Goal: Transaction & Acquisition: Download file/media

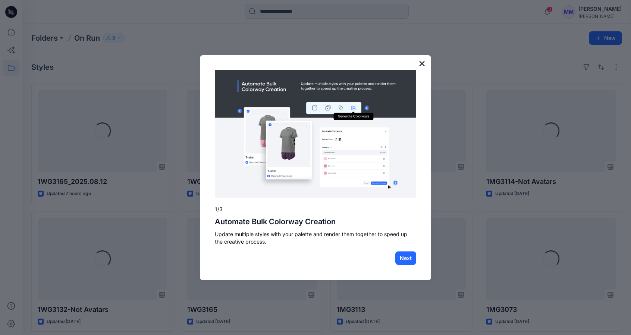
click at [420, 62] on button "×" at bounding box center [422, 63] width 7 height 12
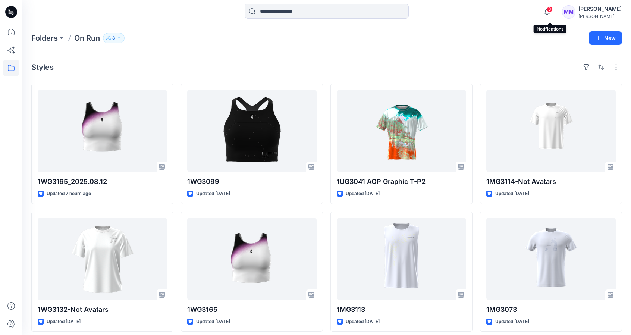
click at [553, 12] on span "3" at bounding box center [550, 9] width 6 height 6
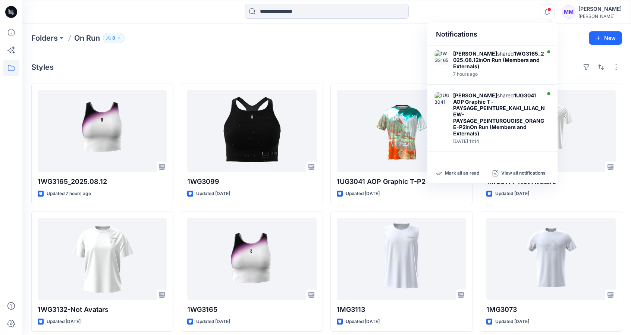
click at [356, 42] on div "Folders On Run 8" at bounding box center [297, 38] width 533 height 10
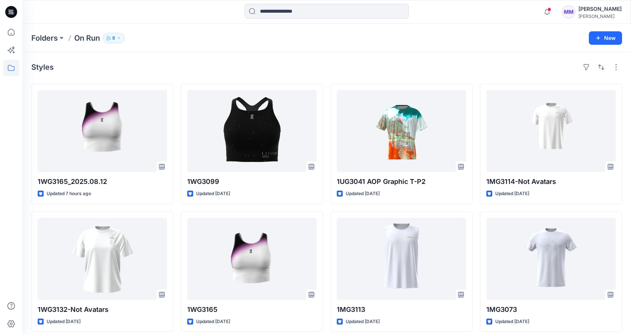
click at [117, 37] on icon "button" at bounding box center [119, 38] width 4 height 4
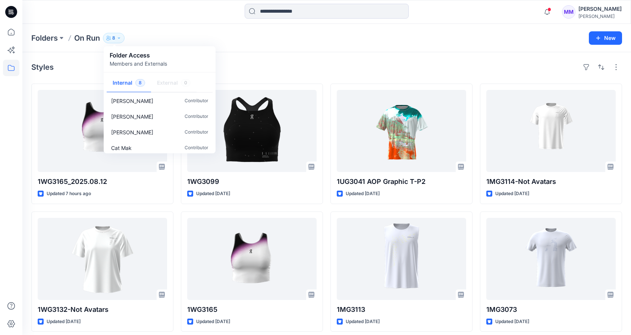
scroll to position [69, 0]
click at [316, 38] on div "Folders On Run 8 Folder Access Members and Externals Internal 8 External 0 Bin …" at bounding box center [297, 38] width 533 height 10
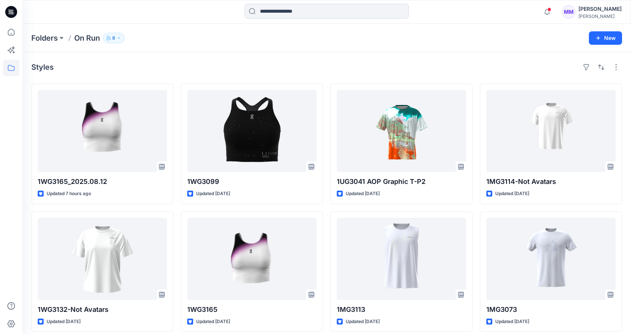
click at [592, 10] on div "[PERSON_NAME]" at bounding box center [600, 8] width 43 height 9
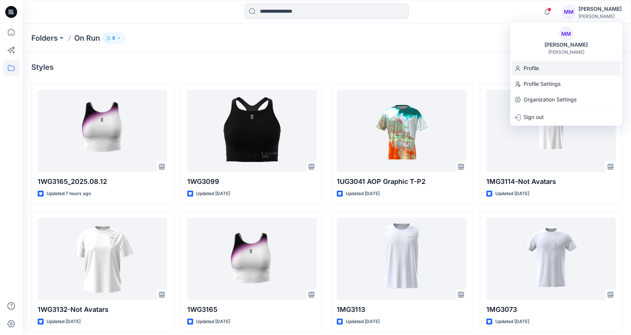
click at [536, 70] on p "Profile" at bounding box center [531, 68] width 15 height 14
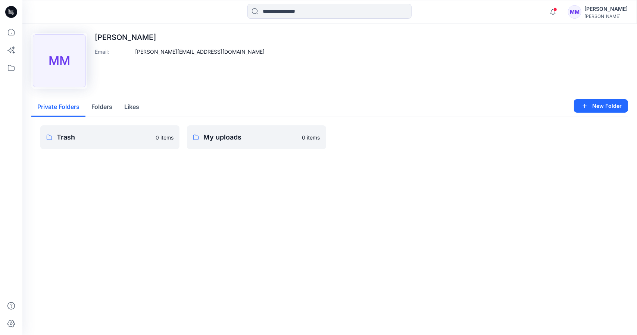
click at [101, 108] on button "Folders" at bounding box center [101, 107] width 33 height 19
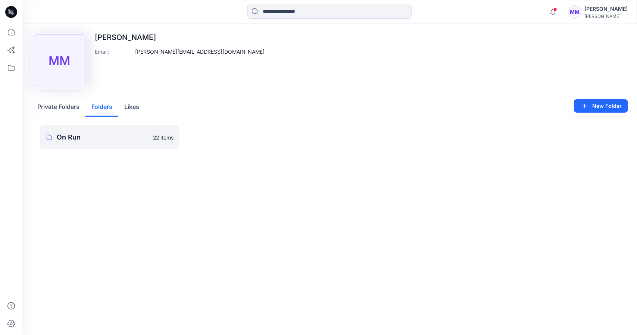
click at [140, 106] on button "Likes" at bounding box center [131, 107] width 27 height 19
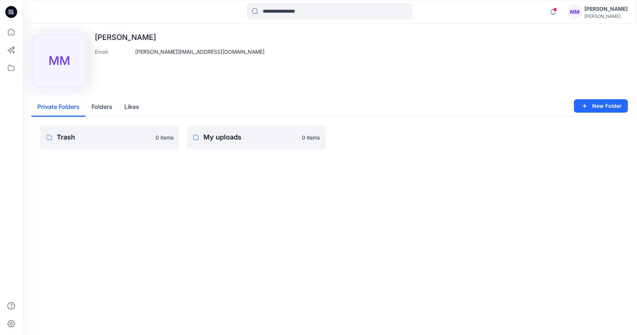
click at [56, 106] on button "Private Folders" at bounding box center [58, 107] width 54 height 19
click at [14, 12] on icon at bounding box center [11, 12] width 12 height 12
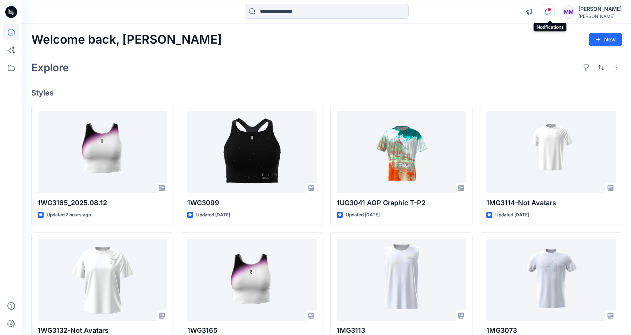
click at [551, 15] on icon "button" at bounding box center [547, 11] width 14 height 15
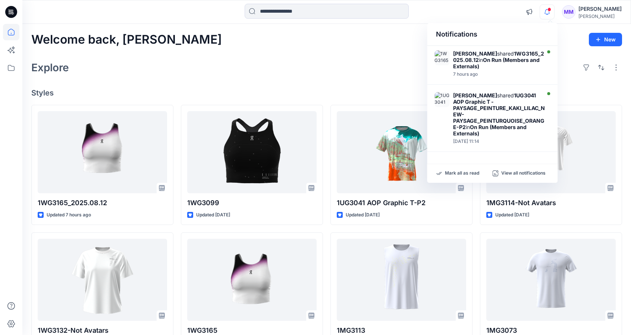
click at [478, 9] on div at bounding box center [327, 12] width 304 height 16
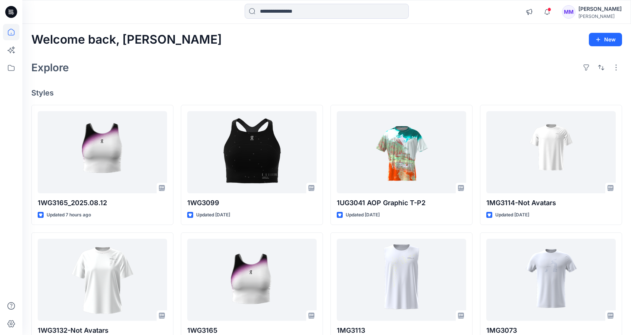
click at [592, 12] on div "[PERSON_NAME]" at bounding box center [600, 8] width 43 height 9
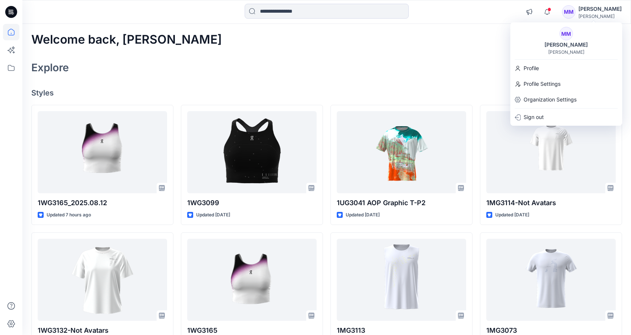
click at [570, 52] on div "[PERSON_NAME]" at bounding box center [566, 52] width 36 height 6
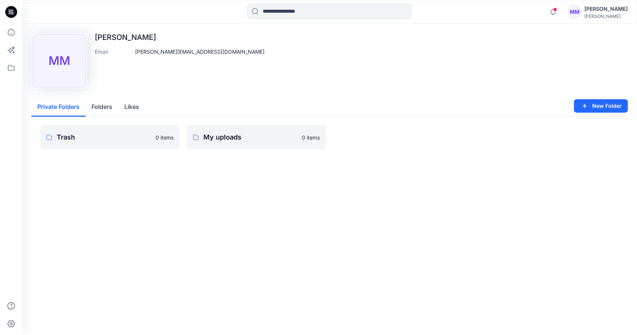
click at [128, 106] on button "Likes" at bounding box center [131, 107] width 27 height 19
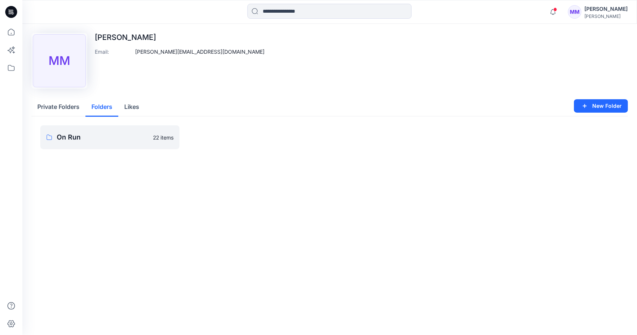
click at [104, 107] on button "Folders" at bounding box center [101, 107] width 33 height 19
click at [10, 36] on icon at bounding box center [11, 32] width 16 height 16
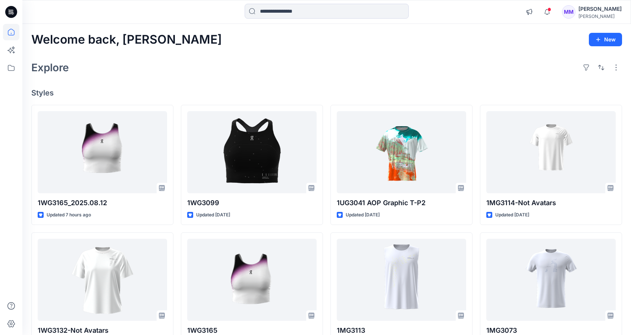
click at [9, 9] on icon at bounding box center [11, 12] width 12 height 12
click at [9, 13] on icon at bounding box center [11, 12] width 12 height 12
click at [548, 11] on icon "button" at bounding box center [547, 11] width 14 height 15
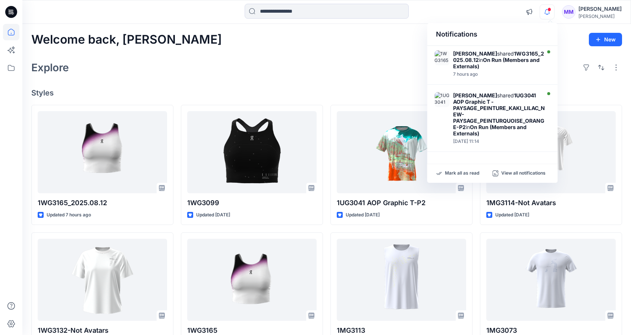
click at [492, 11] on div "Notifications [PERSON_NAME] shared 1WG3165_2025.08.12 in On Run (Members and Ex…" at bounding box center [326, 12] width 608 height 16
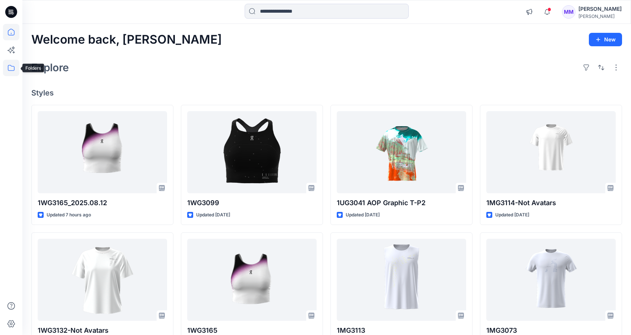
click at [9, 67] on icon at bounding box center [11, 68] width 16 height 16
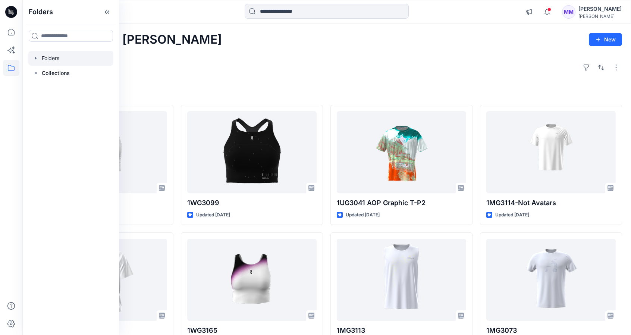
click at [50, 58] on div at bounding box center [70, 58] width 85 height 15
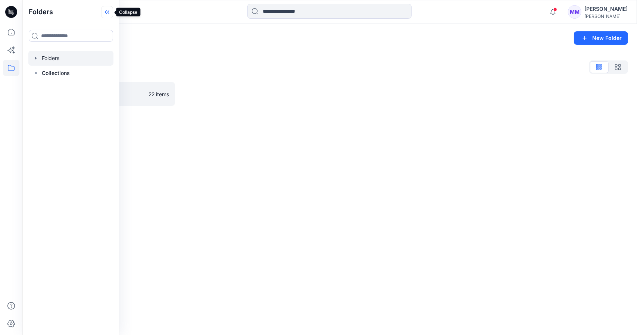
click at [111, 11] on icon at bounding box center [107, 12] width 12 height 12
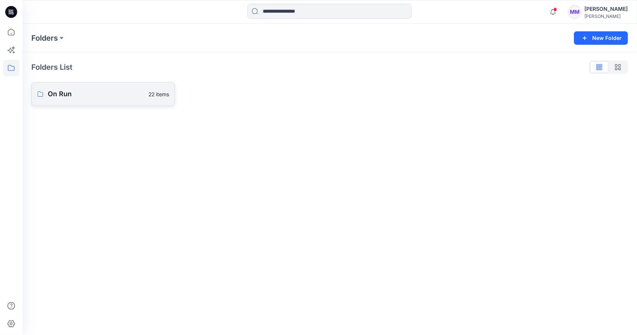
click at [75, 98] on p "On Run" at bounding box center [96, 94] width 96 height 10
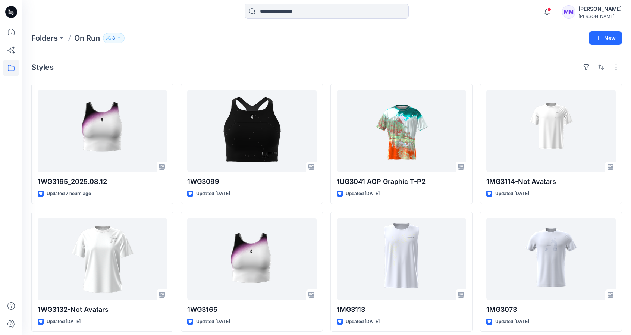
click at [119, 38] on icon "button" at bounding box center [119, 37] width 2 height 1
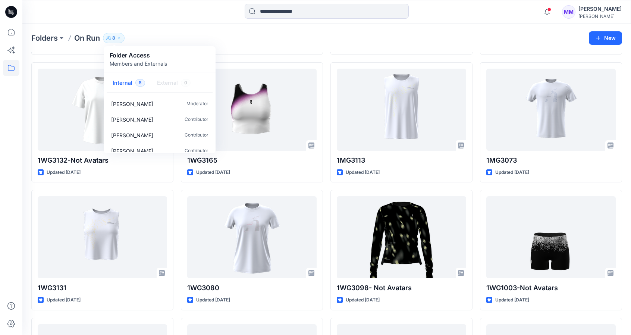
click at [229, 29] on div "Folders On Run 8 Folder Access Members and Externals Internal 8 External 0 Bin …" at bounding box center [326, 38] width 609 height 28
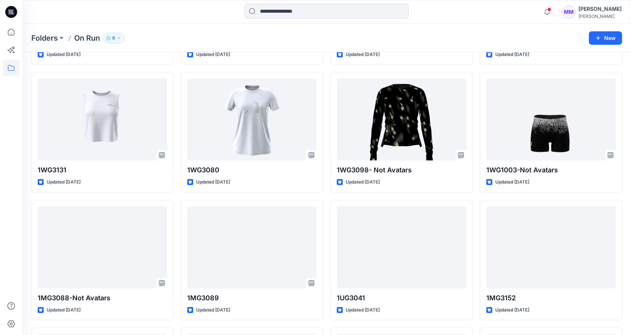
scroll to position [266, 0]
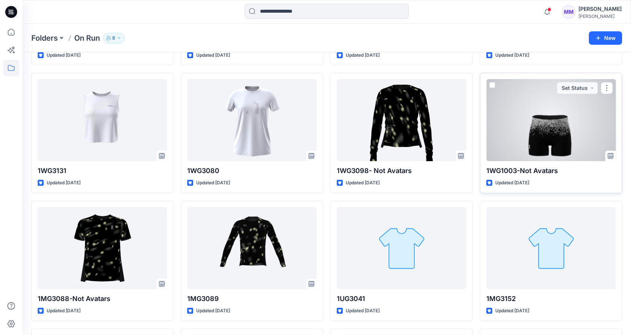
click at [538, 124] on div at bounding box center [550, 120] width 129 height 82
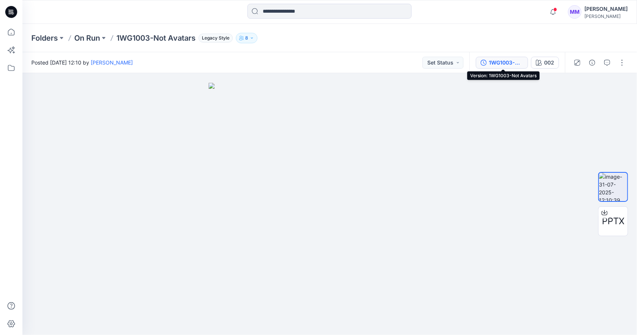
click at [493, 63] on div "1WG1003-Not Avatars" at bounding box center [506, 63] width 34 height 8
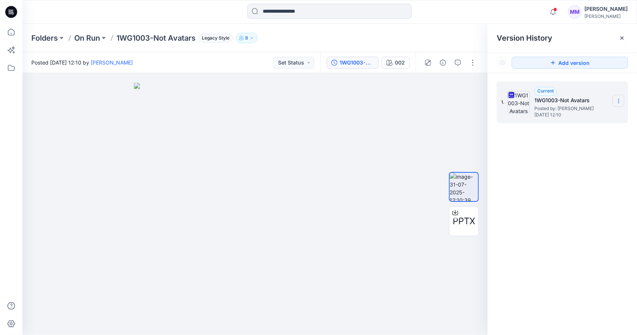
click at [622, 101] on section at bounding box center [618, 101] width 12 height 12
click at [590, 118] on span "Download Source BW File" at bounding box center [581, 115] width 62 height 9
click at [623, 39] on icon at bounding box center [621, 38] width 3 height 3
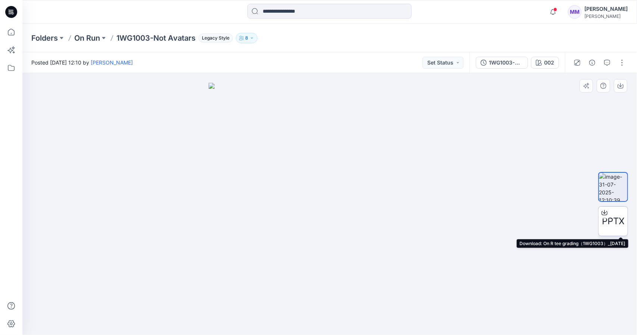
click at [616, 218] on span "PPTX" at bounding box center [613, 221] width 22 height 13
